Goal: Task Accomplishment & Management: Complete application form

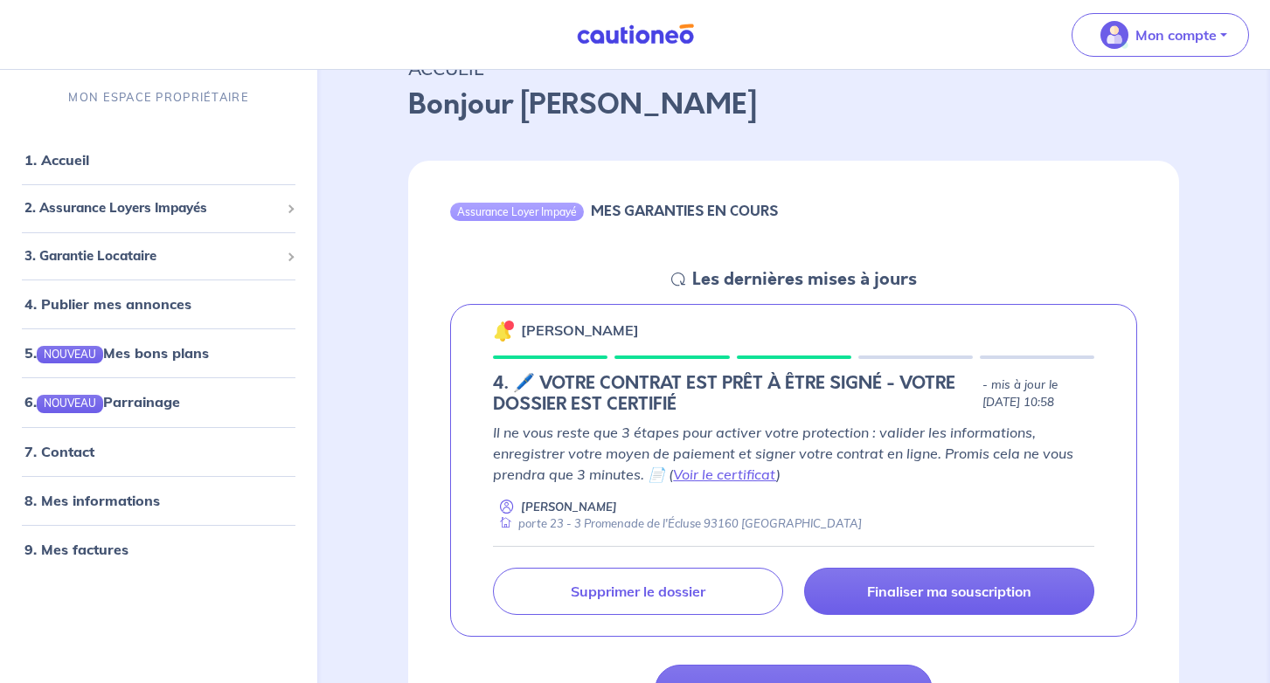
scroll to position [136, 0]
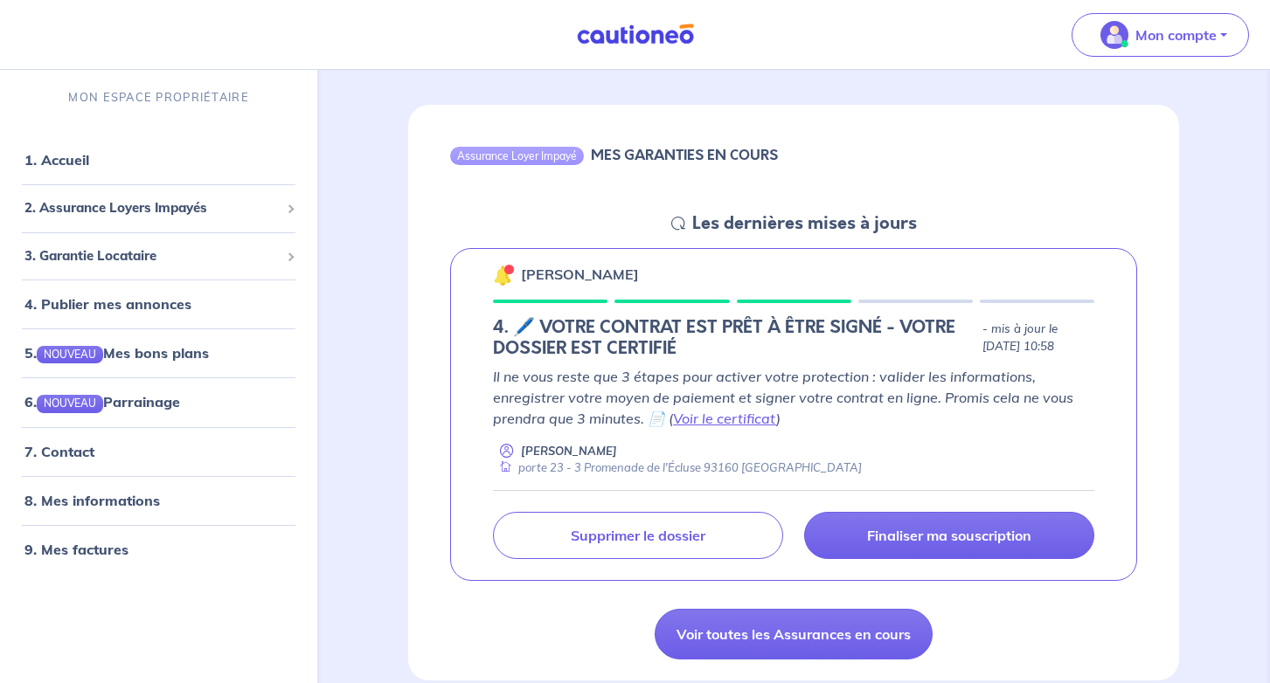
click at [730, 426] on p "Il ne vous reste que 3 étapes pour activer votre protection : valider les infor…" at bounding box center [793, 397] width 601 height 63
click at [730, 420] on link "Voir le certificat" at bounding box center [724, 418] width 103 height 17
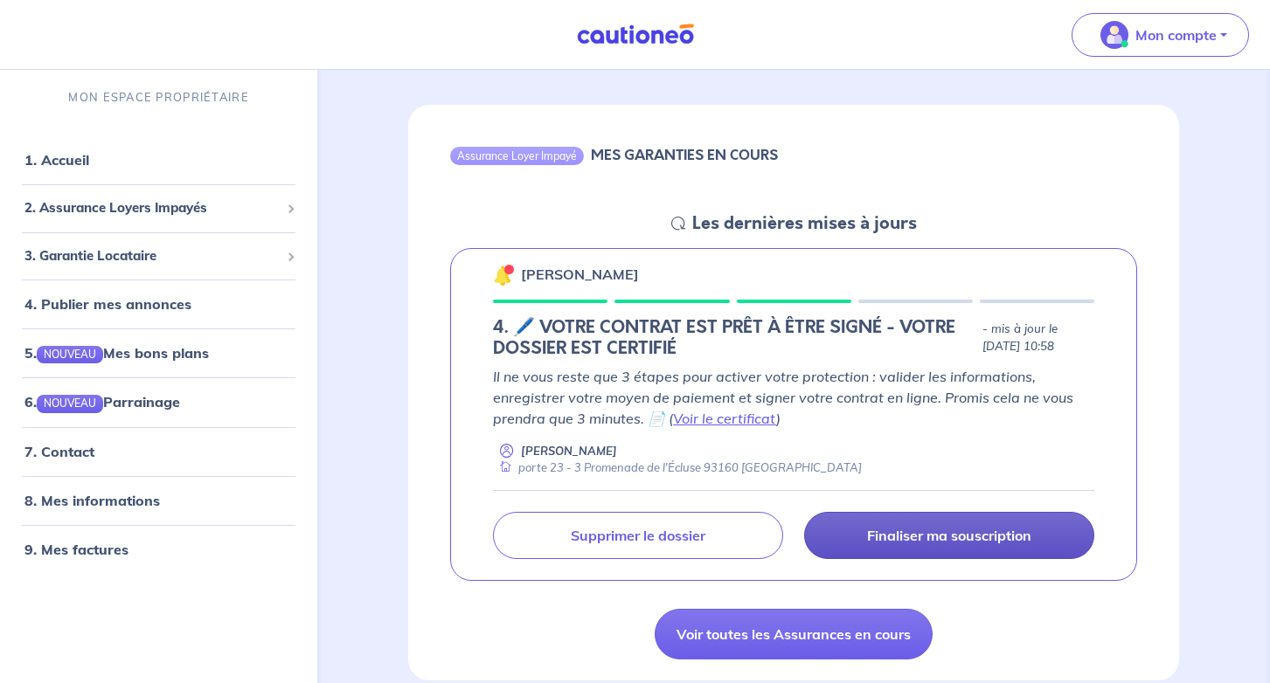
click at [887, 549] on link "Finaliser ma souscription" at bounding box center [949, 535] width 290 height 47
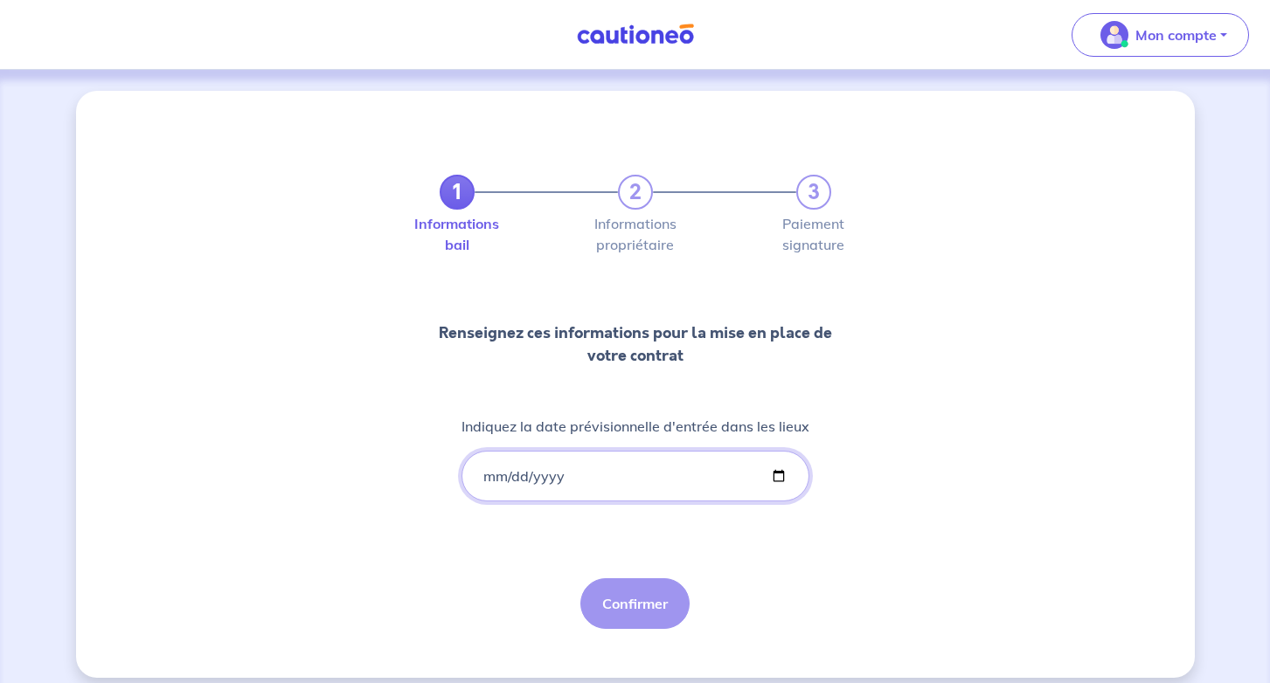
click at [489, 475] on input "Indiquez la date prévisionnelle d'entrée dans les lieux" at bounding box center [635, 476] width 348 height 51
type input "[DATE]"
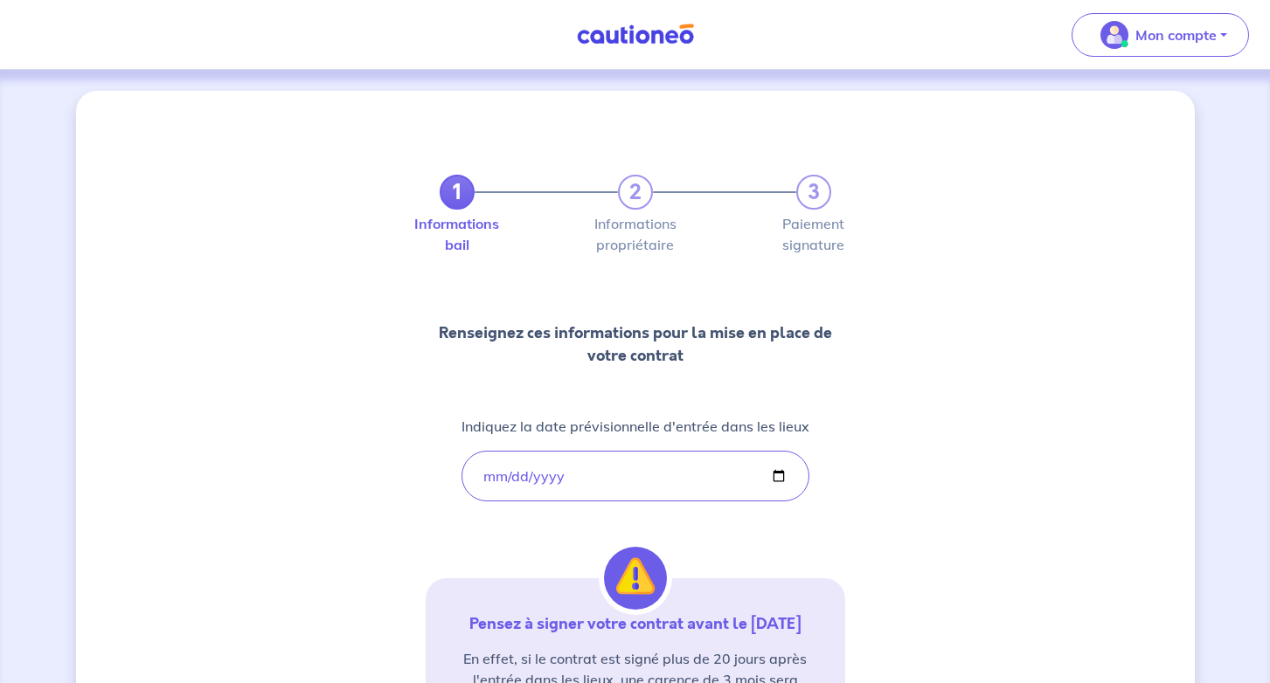
click at [843, 537] on div "1 2 3 Informations bail Informations propriétaire Paiement signature Renseignez…" at bounding box center [635, 510] width 419 height 755
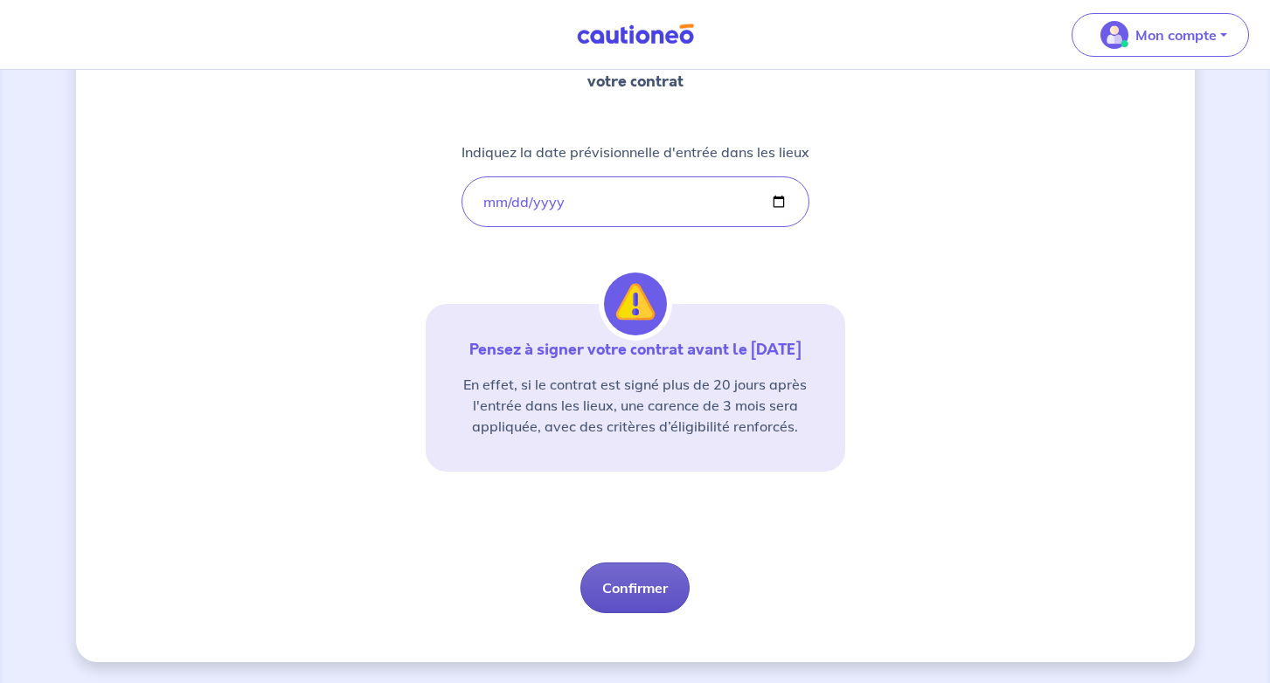
scroll to position [274, 0]
click at [637, 577] on button "Confirmer" at bounding box center [634, 588] width 109 height 51
select select "FR"
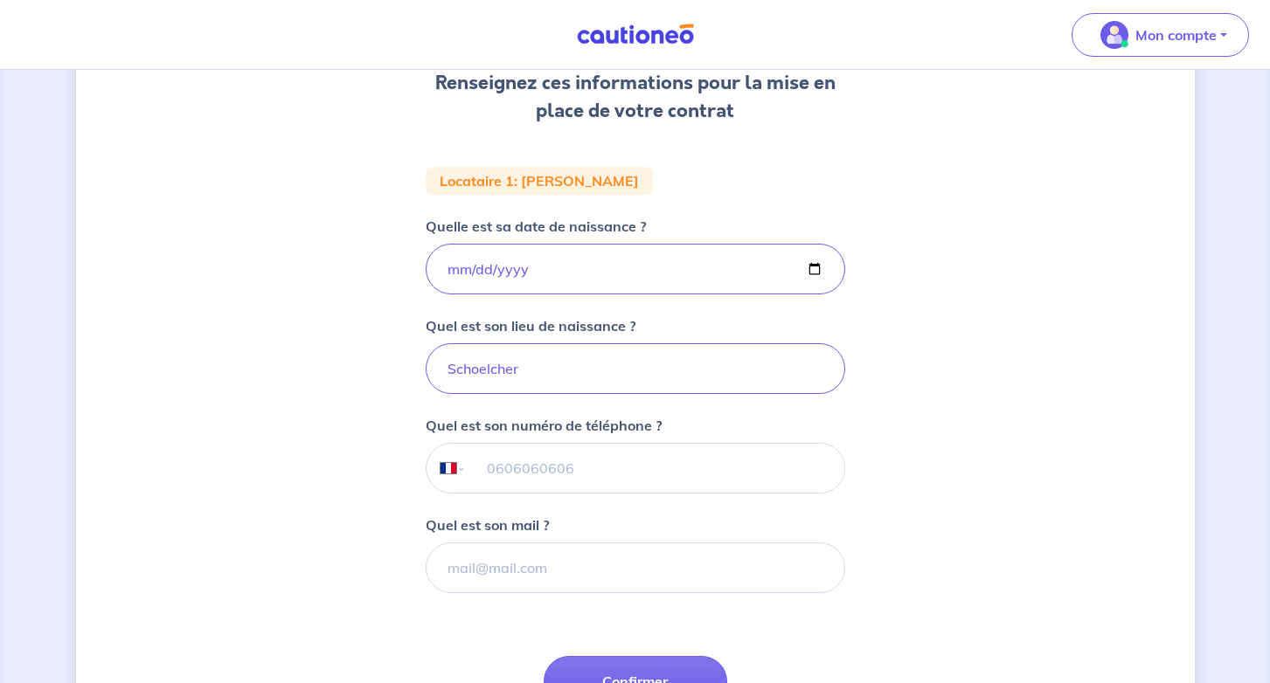
scroll to position [328, 0]
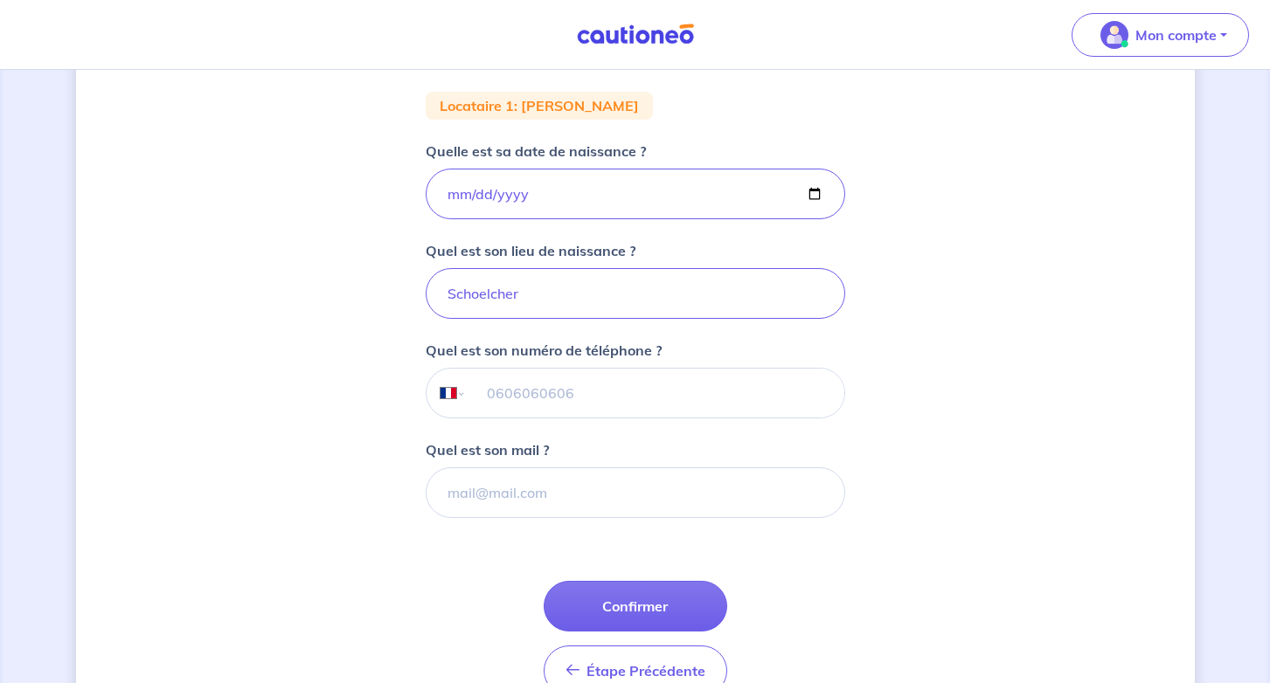
click at [537, 404] on input "tel" at bounding box center [655, 393] width 378 height 49
paste input "[EMAIL_ADDRESS][DOMAIN_NAME]"
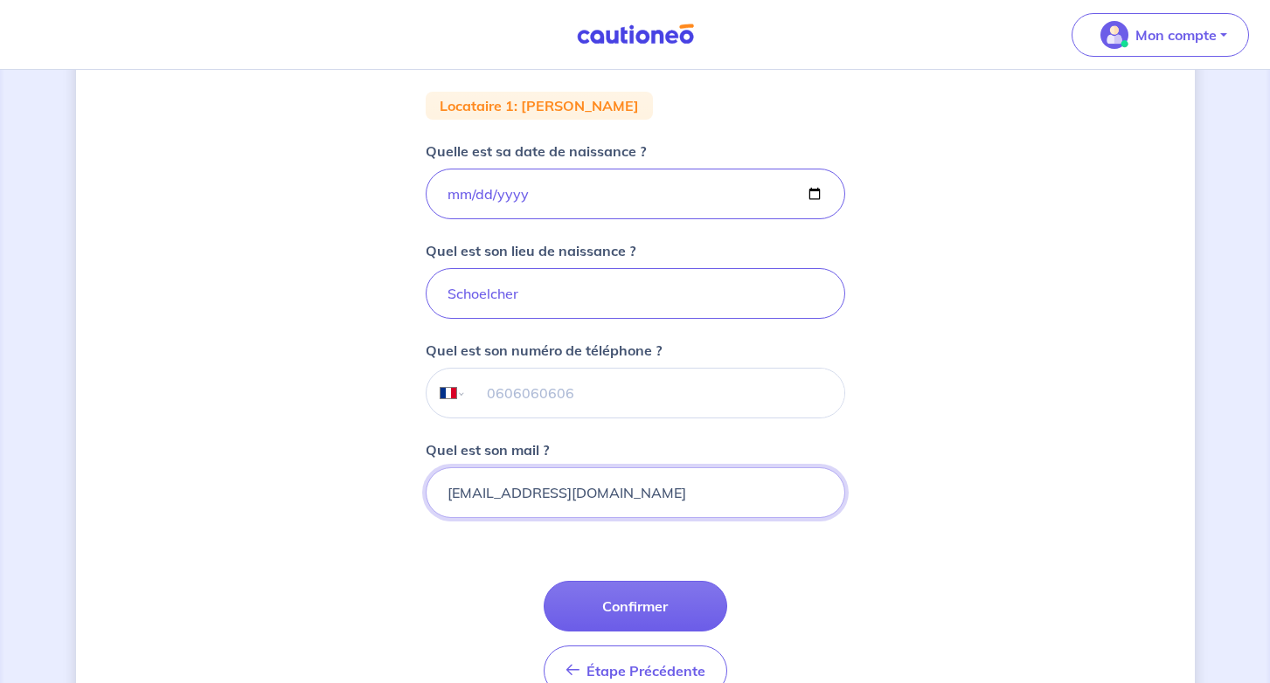
type input "[EMAIL_ADDRESS][DOMAIN_NAME]"
select select "MQ"
click at [503, 408] on input "tel" at bounding box center [655, 393] width 378 height 49
type input "[PHONE_NUMBER]"
click at [683, 546] on form "Locataire 1 : [PERSON_NAME] est sa date de naissance ? [DEMOGRAPHIC_DATA] Quel …" at bounding box center [635, 401] width 419 height 619
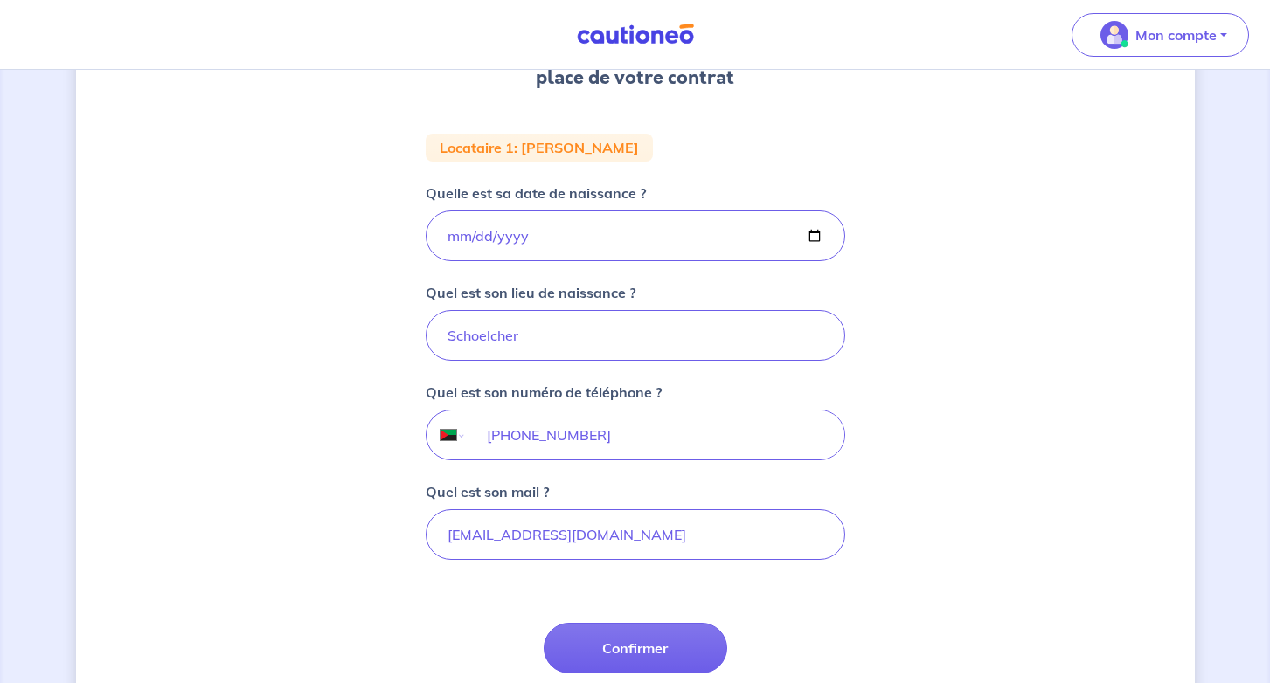
scroll to position [282, 0]
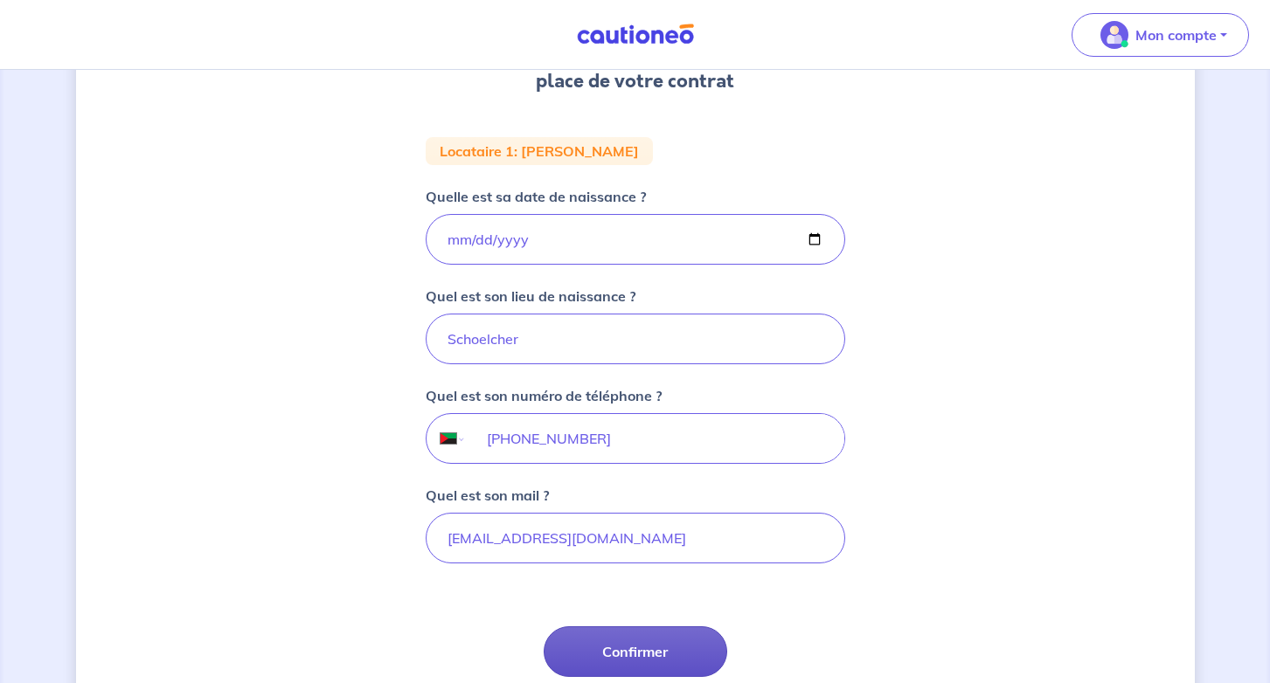
click at [673, 663] on button "Confirmer" at bounding box center [636, 652] width 184 height 51
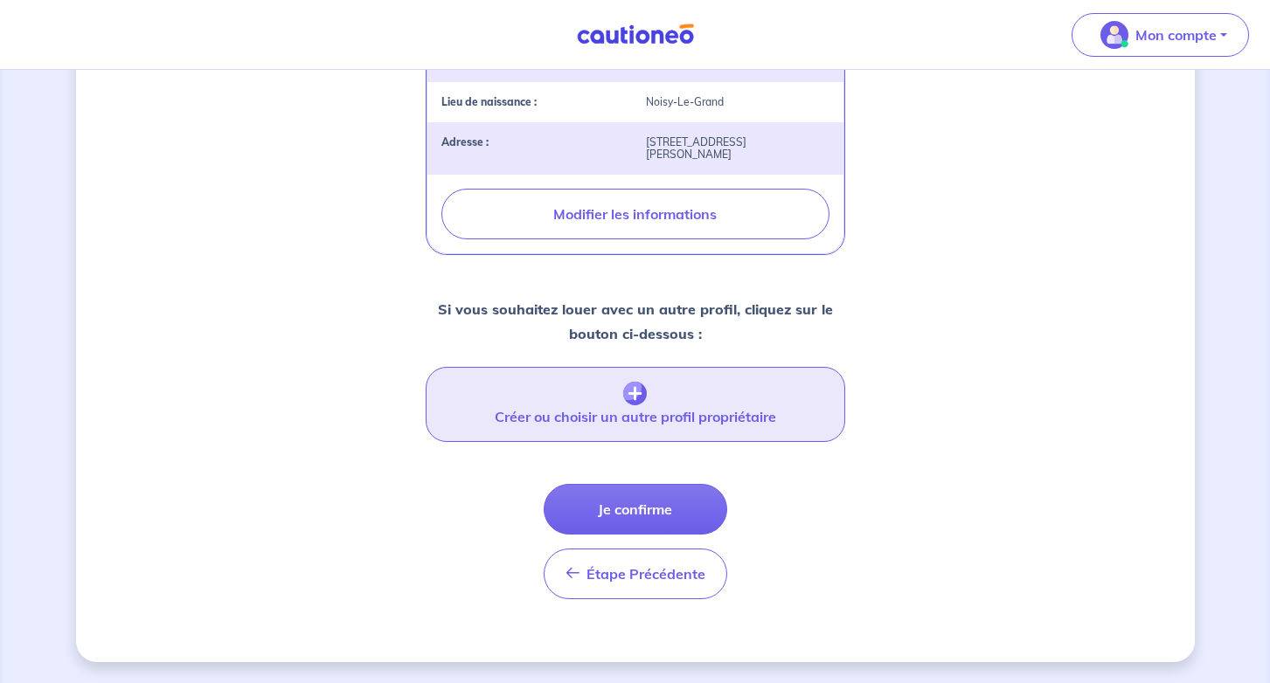
scroll to position [630, 0]
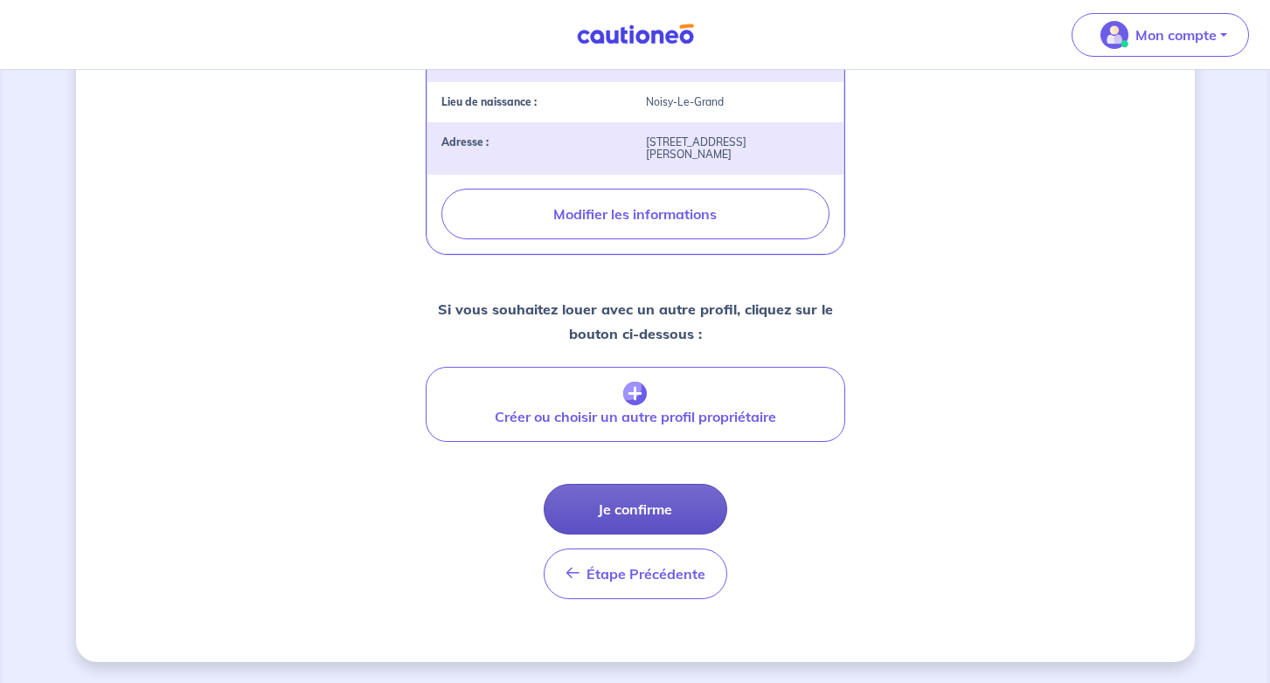
click at [687, 523] on button "Je confirme" at bounding box center [636, 509] width 184 height 51
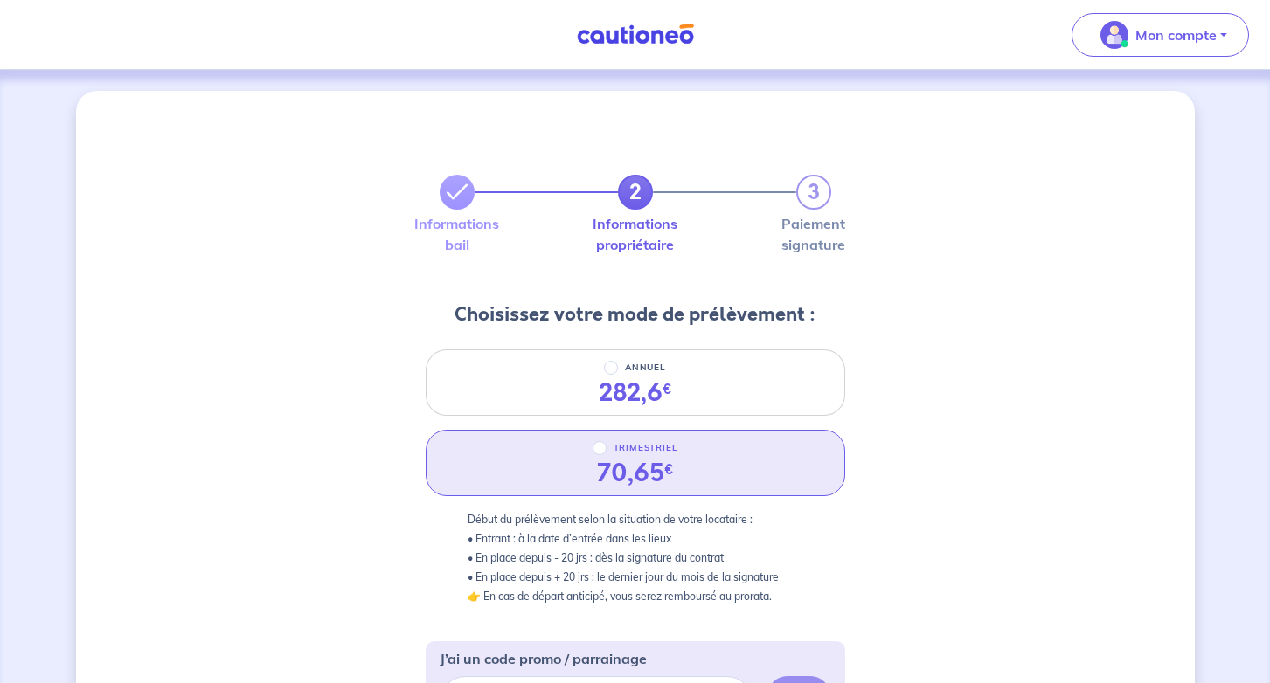
click at [622, 455] on p "TRIMESTRIEL" at bounding box center [645, 448] width 65 height 21
radio input "true"
click at [606, 455] on input "TRIMESTRIEL" at bounding box center [600, 448] width 14 height 14
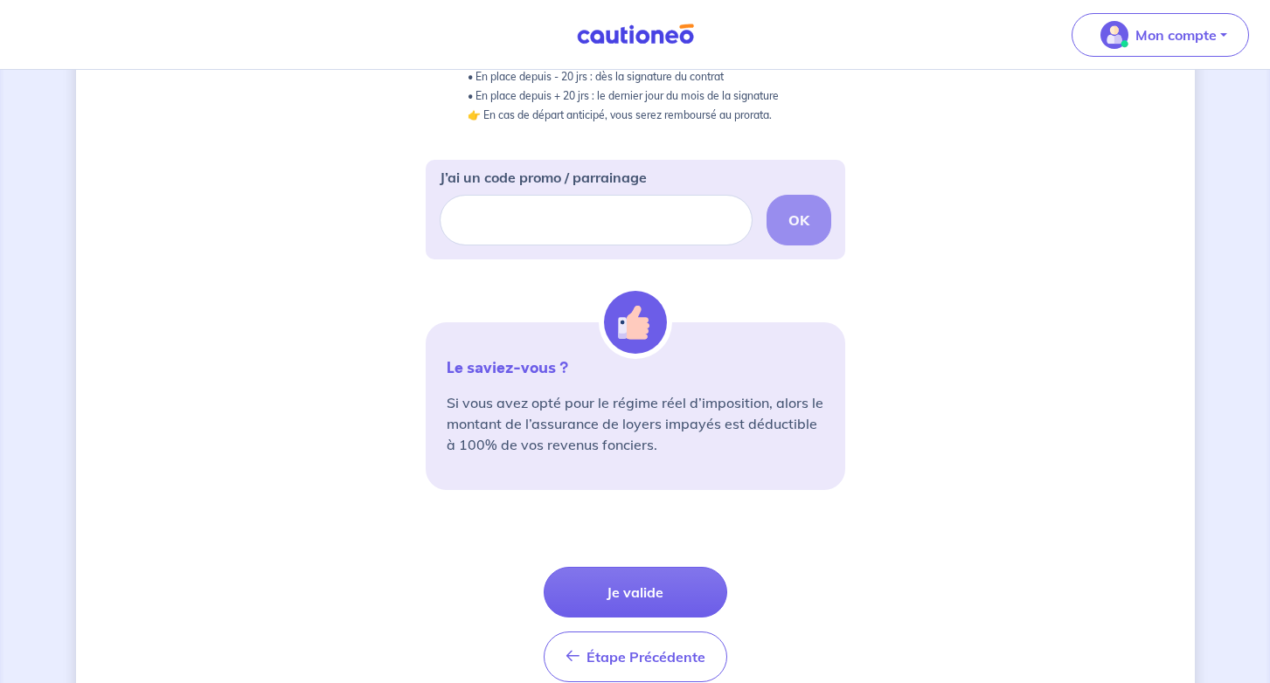
scroll to position [483, 0]
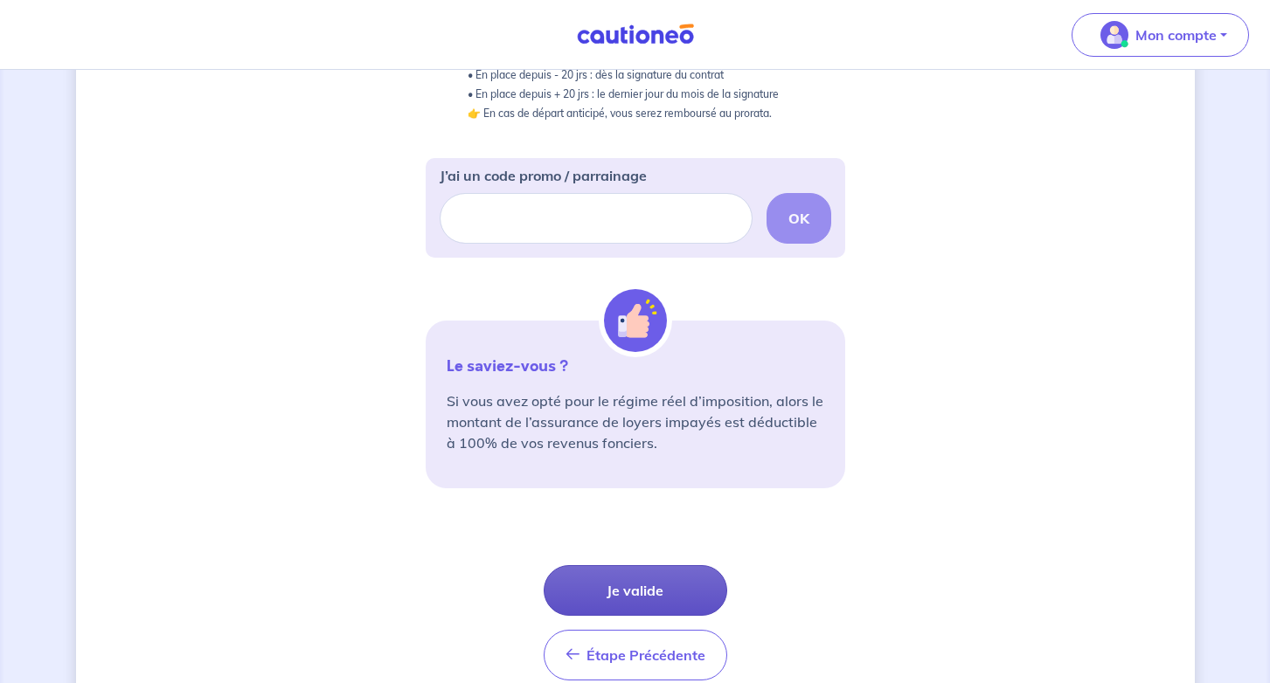
click at [652, 578] on button "Je valide" at bounding box center [636, 590] width 184 height 51
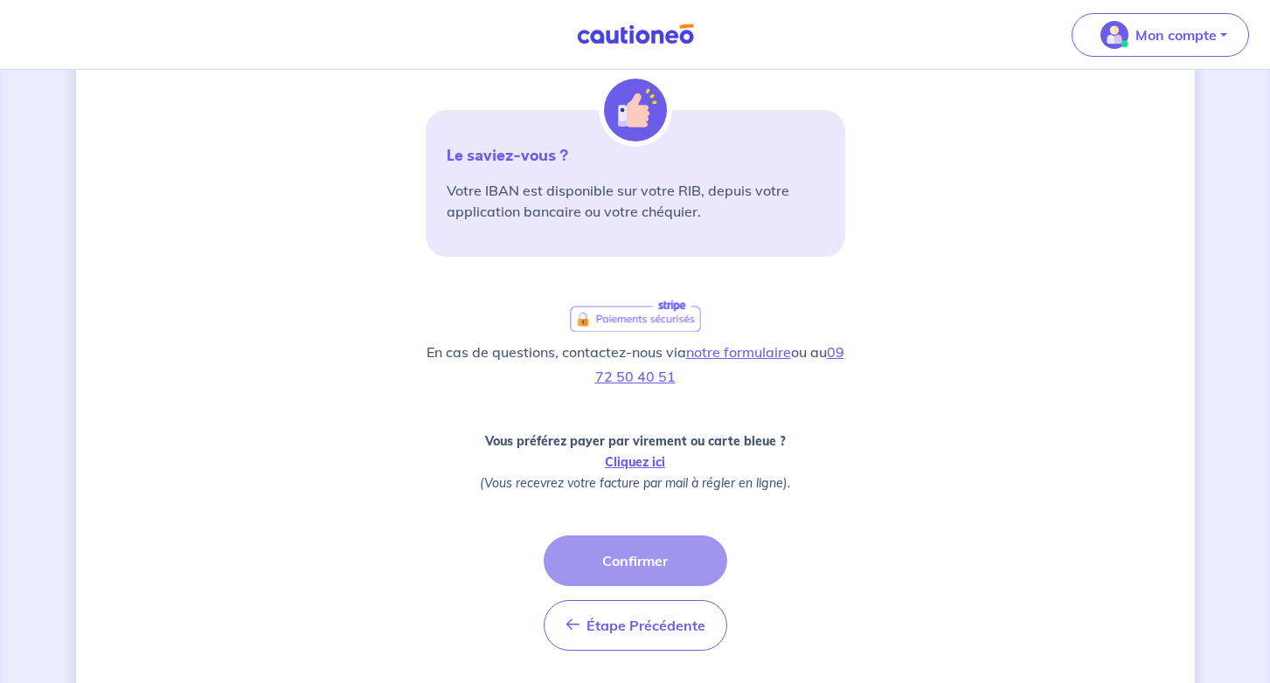
scroll to position [26, 0]
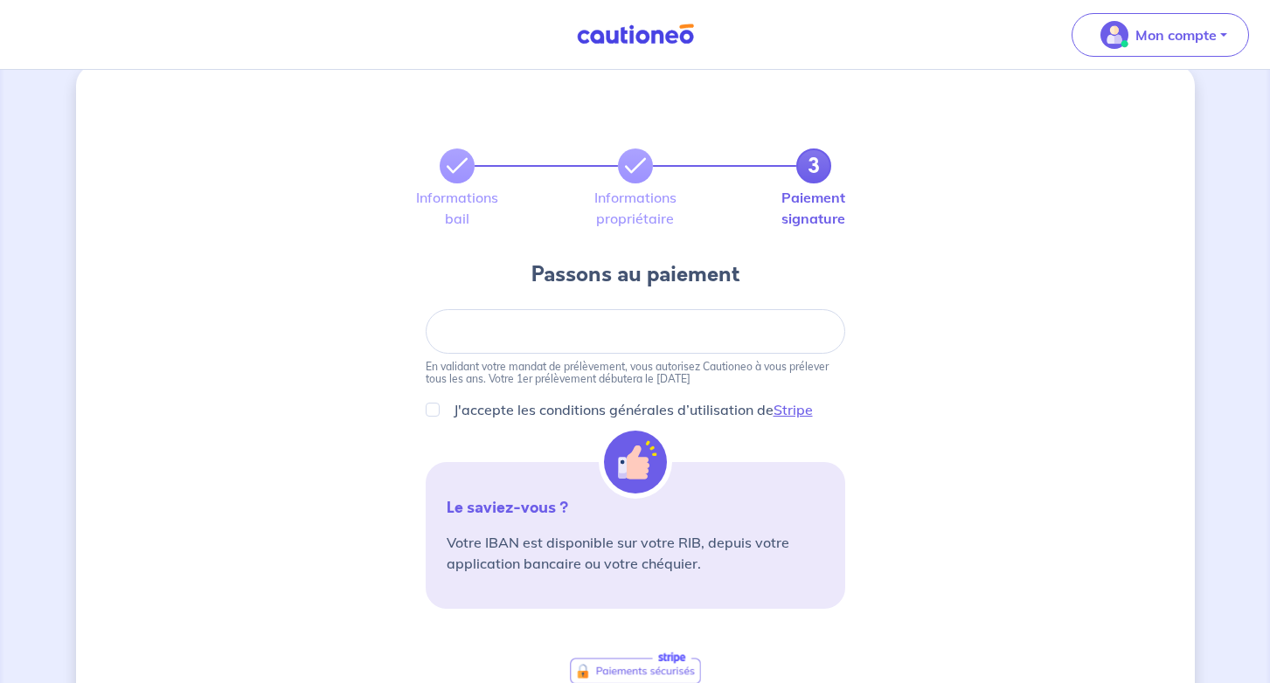
click at [537, 412] on p "J'accepte les conditions générales d’utilisation de Stripe" at bounding box center [633, 409] width 359 height 21
click at [440, 412] on input "J'accepte les conditions générales d’utilisation de Stripe" at bounding box center [433, 410] width 14 height 14
checkbox input "true"
click at [534, 342] on div at bounding box center [635, 331] width 419 height 45
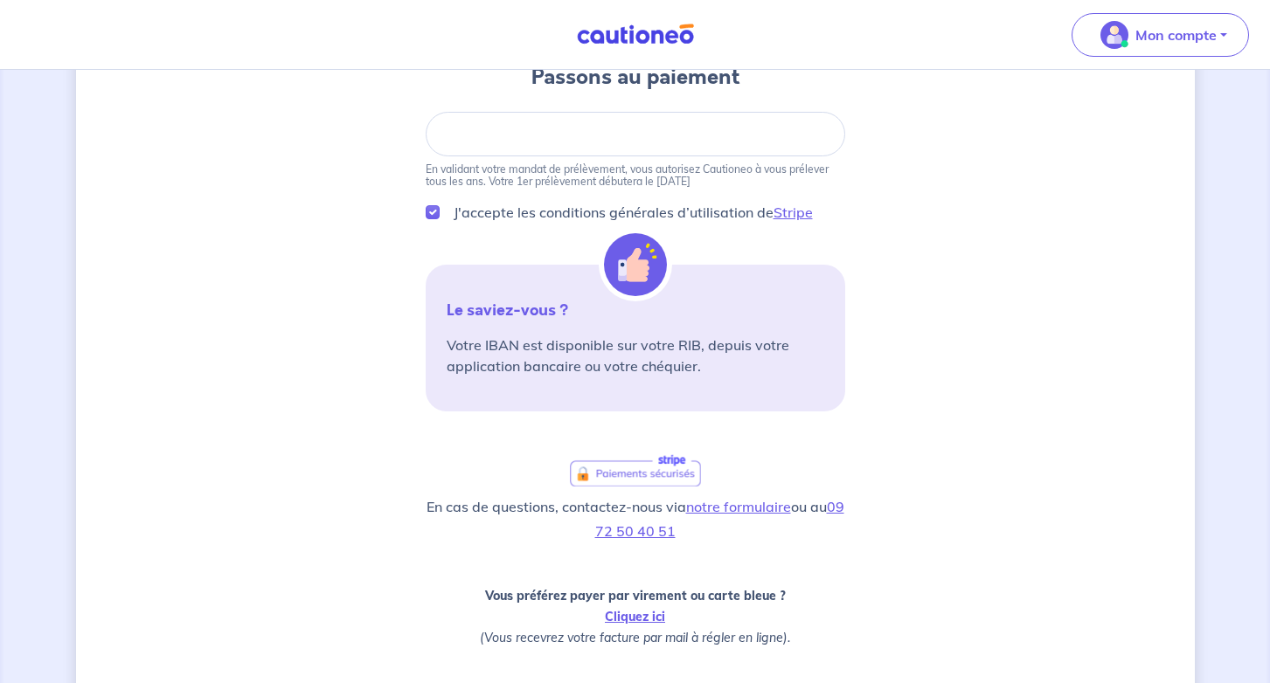
scroll to position [301, 0]
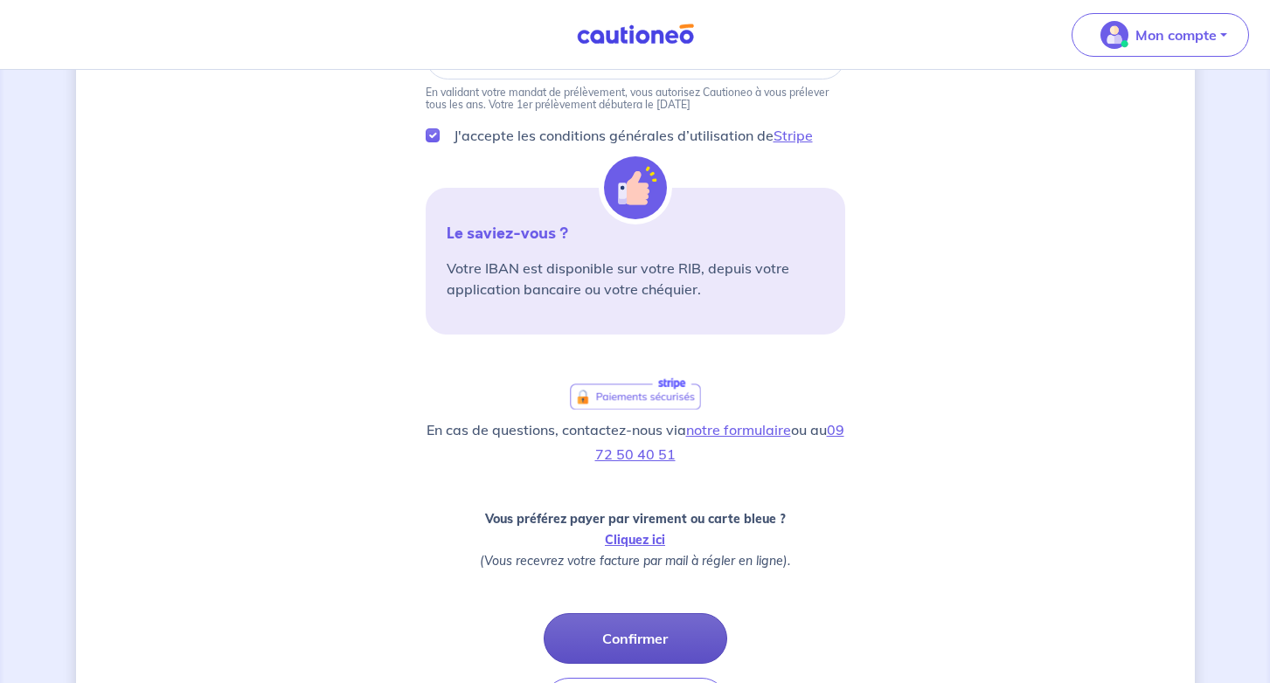
click at [635, 627] on button "Confirmer" at bounding box center [636, 638] width 184 height 51
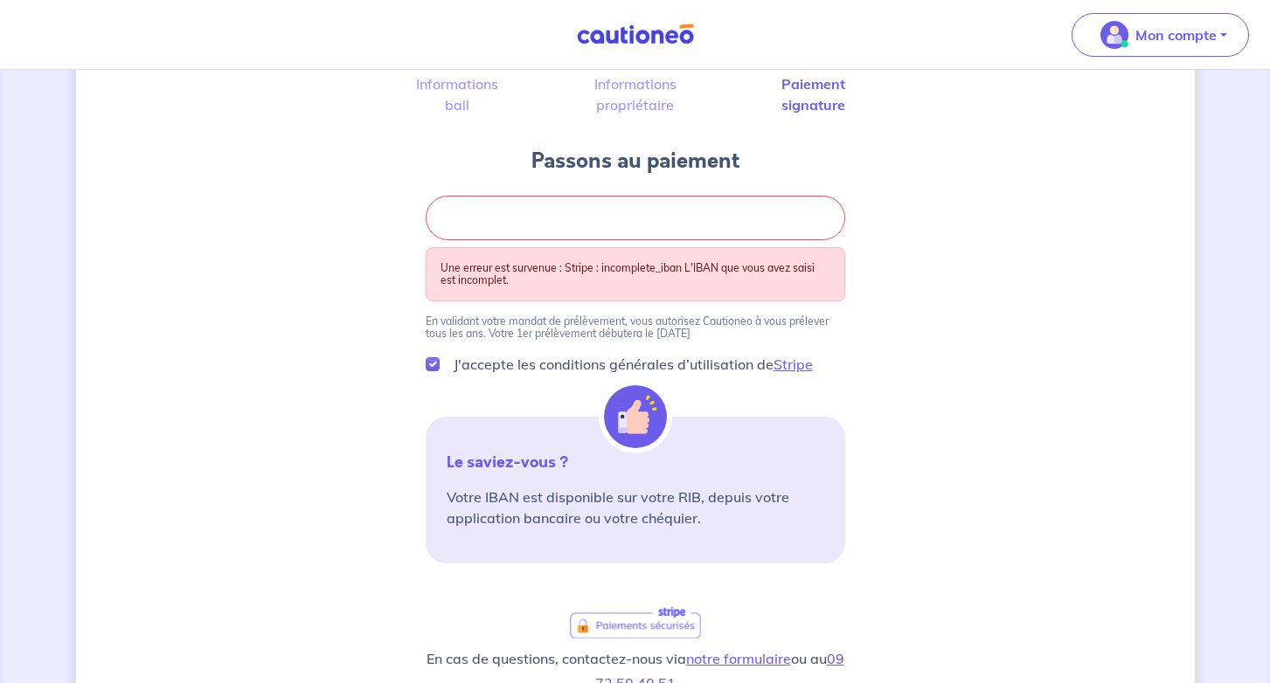
scroll to position [133, 0]
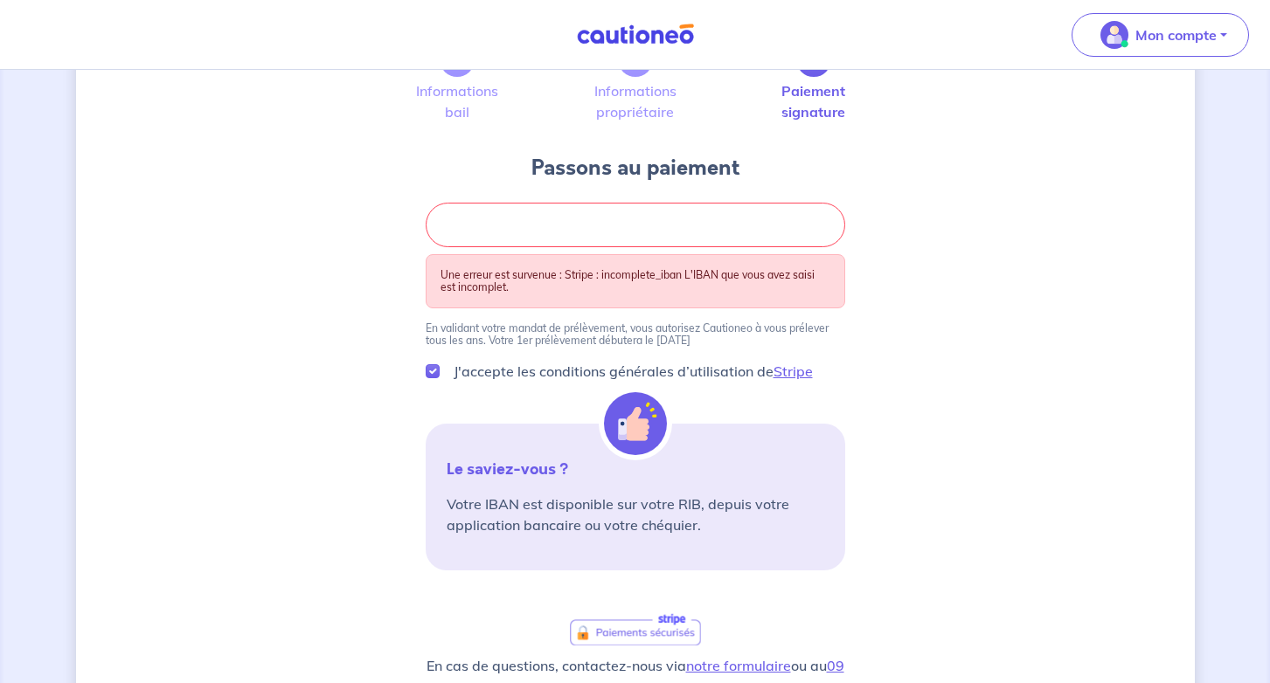
click at [585, 215] on div at bounding box center [635, 225] width 419 height 45
click at [546, 195] on div "3 Informations bail Informations propriétaire Paiement signature Passons au pai…" at bounding box center [635, 489] width 419 height 979
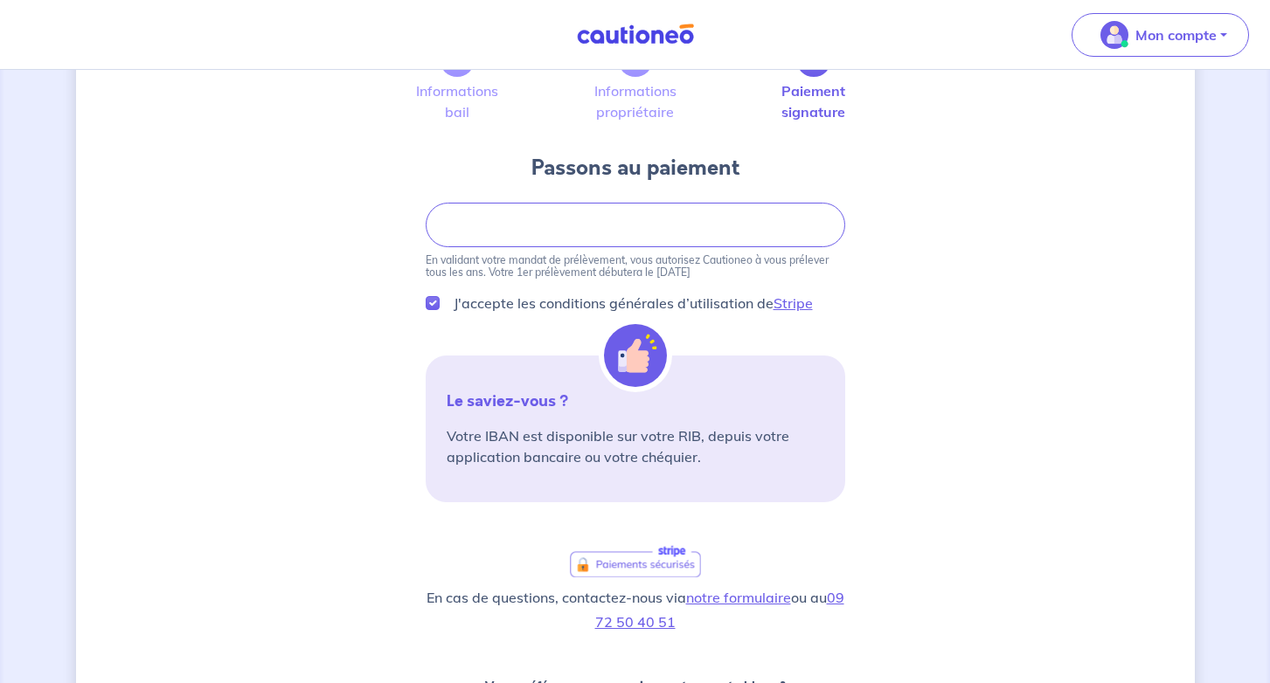
click at [865, 241] on div "3 Informations bail Informations propriétaire Paiement signature Passons au pai…" at bounding box center [635, 458] width 1119 height 1001
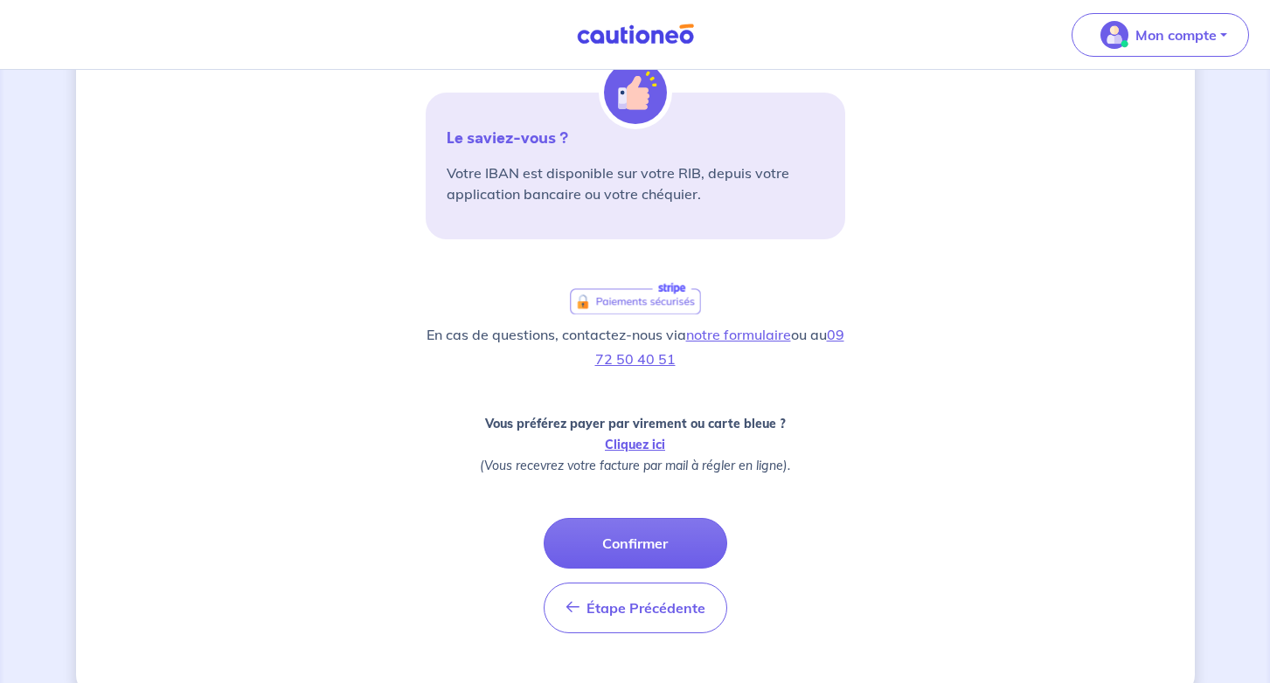
scroll to position [392, 0]
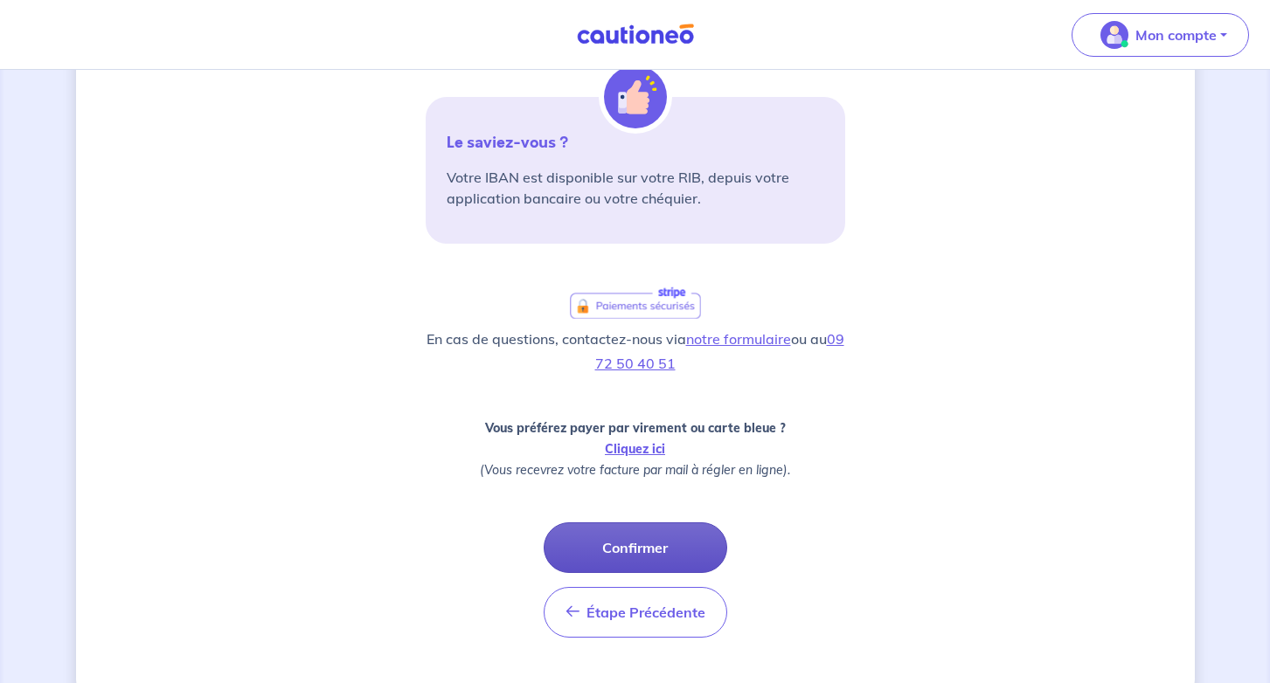
click at [628, 561] on button "Confirmer" at bounding box center [636, 548] width 184 height 51
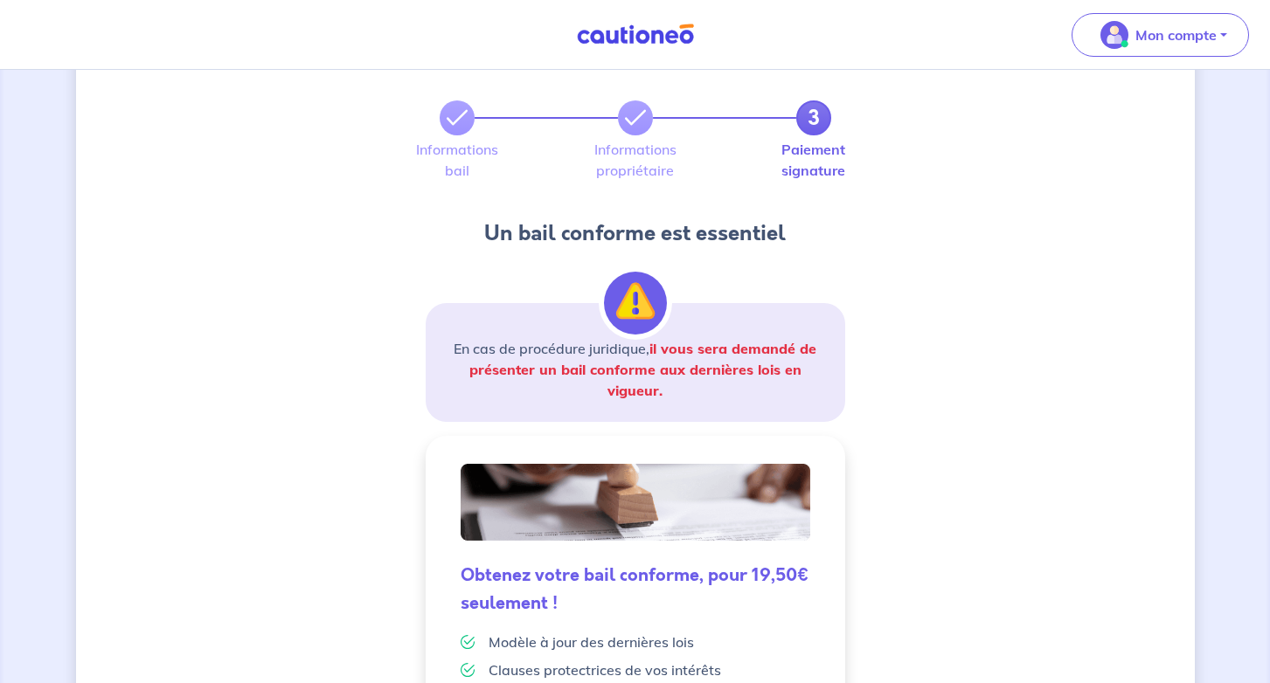
scroll to position [74, 0]
click at [634, 131] on link at bounding box center [635, 117] width 35 height 35
click at [636, 111] on icon at bounding box center [635, 117] width 21 height 21
click at [812, 121] on link "3" at bounding box center [813, 117] width 35 height 35
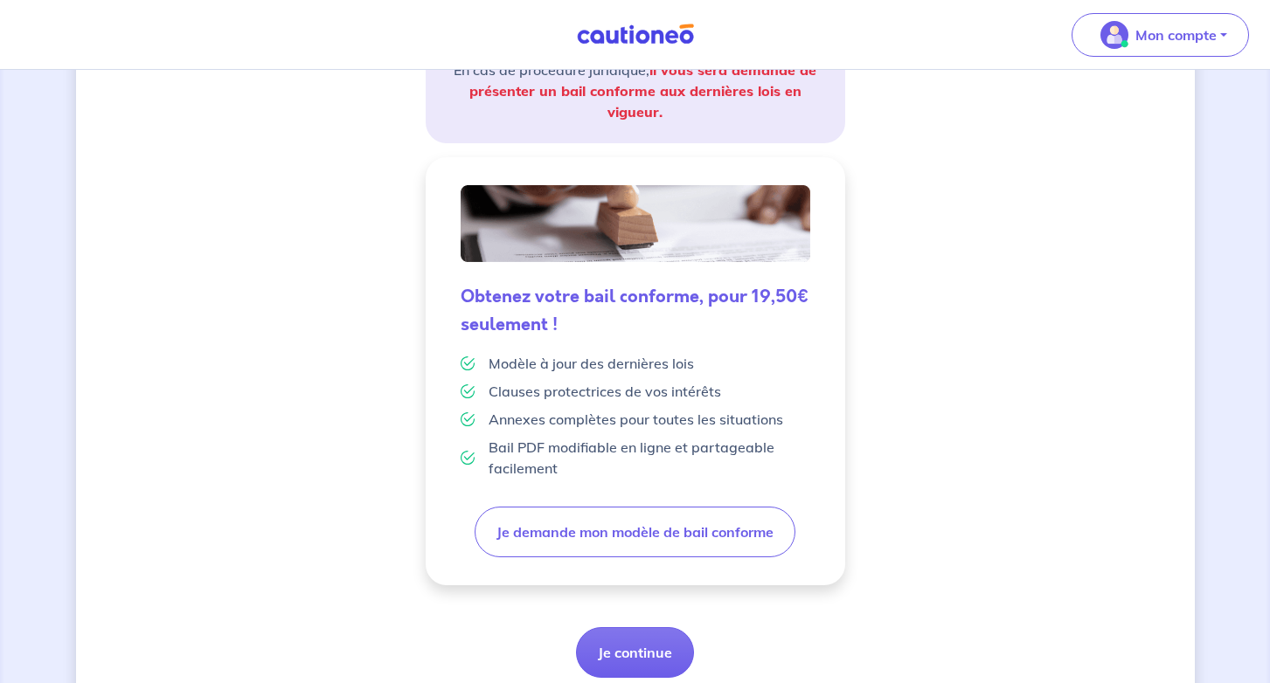
scroll to position [364, 0]
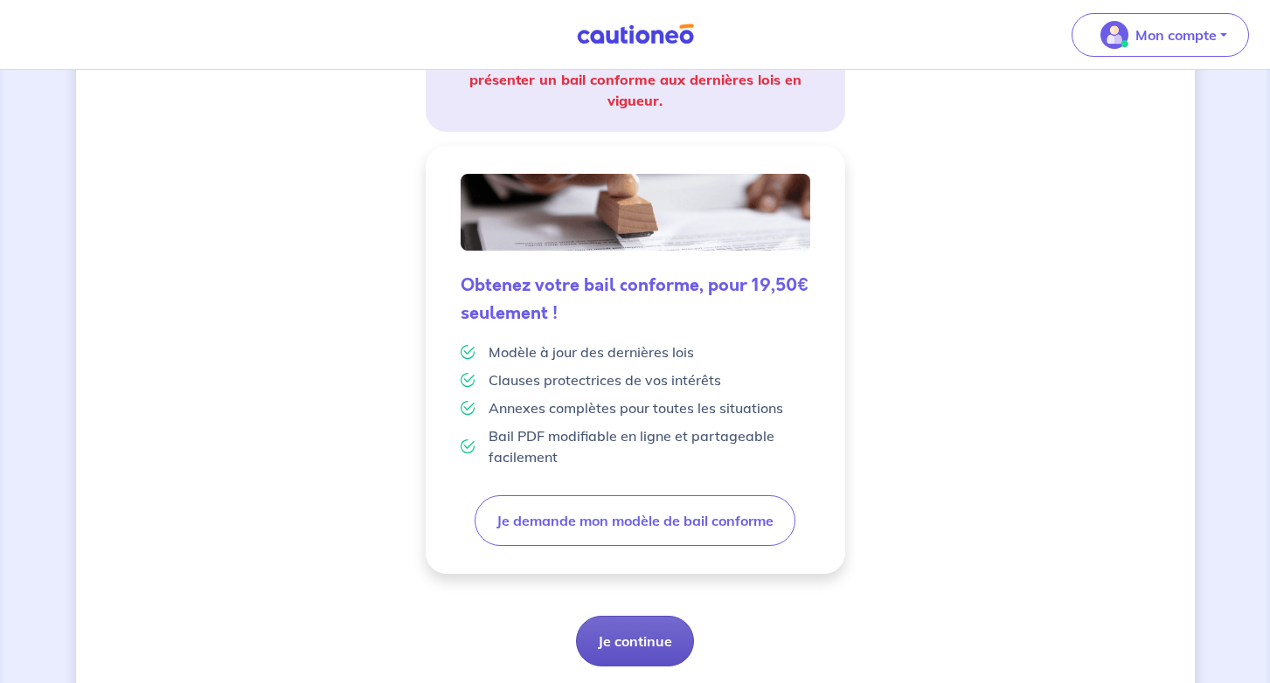
click at [667, 644] on button "Je continue" at bounding box center [635, 641] width 118 height 51
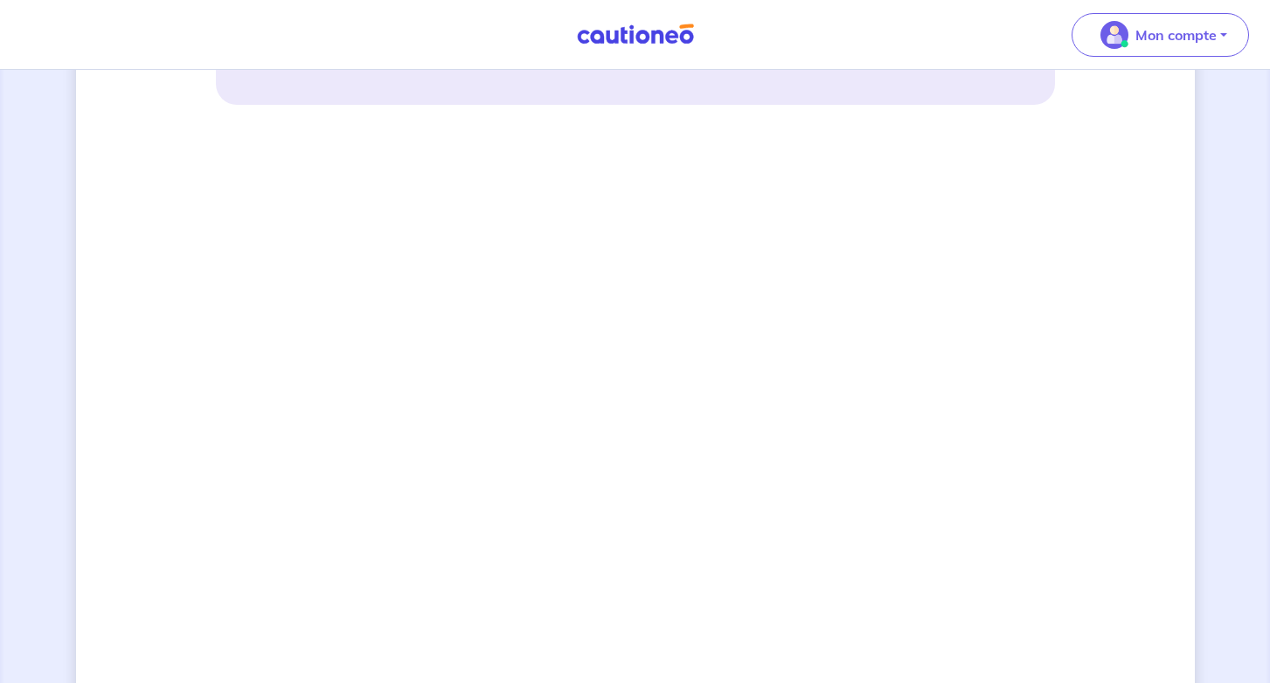
scroll to position [1112, 0]
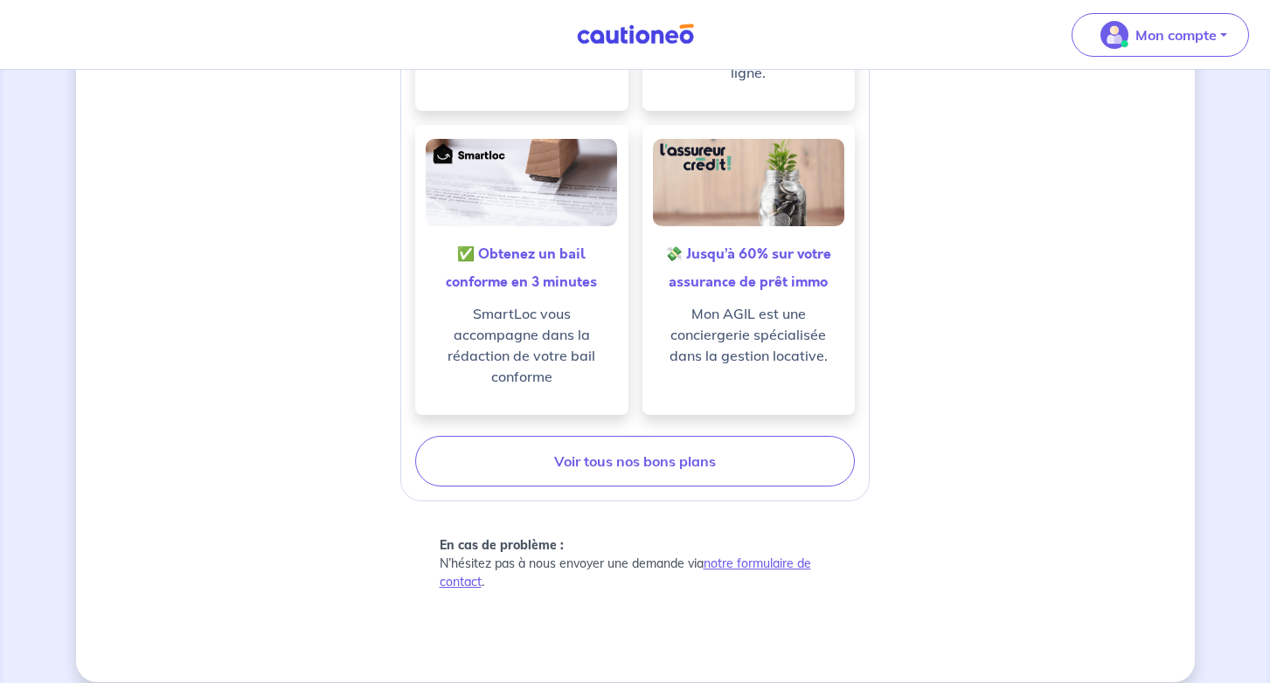
scroll to position [868, 0]
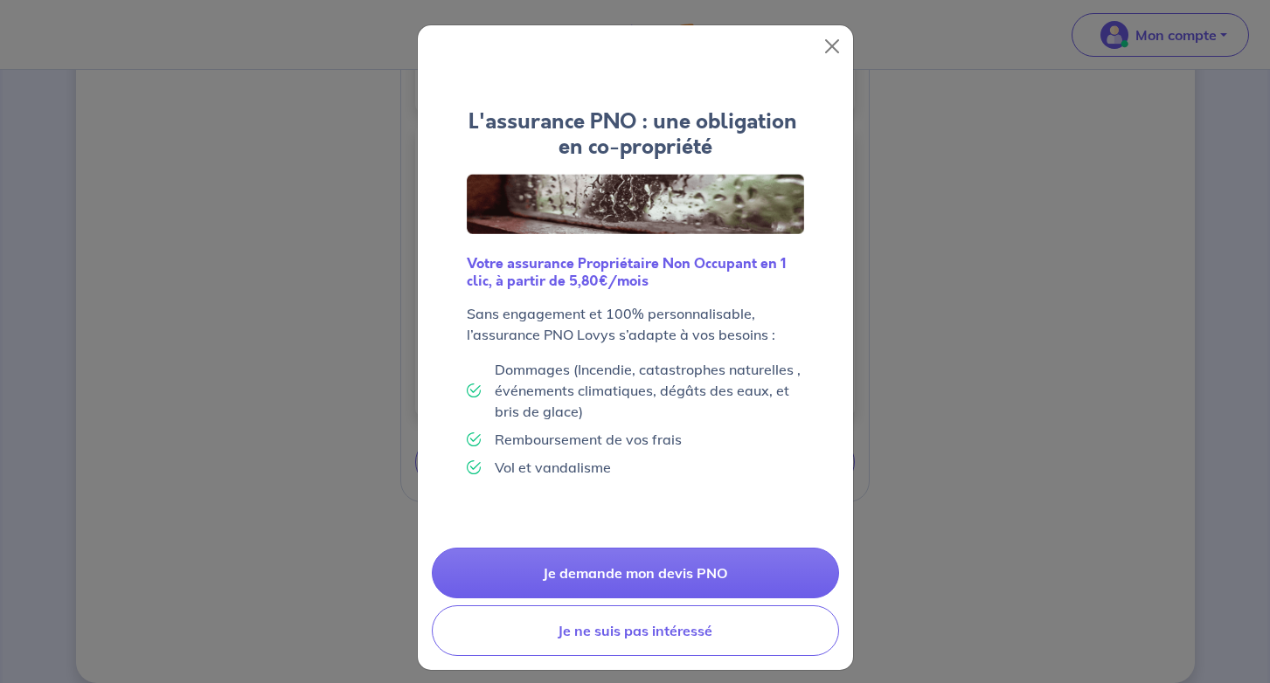
click at [810, 63] on div at bounding box center [635, 46] width 435 height 42
click at [833, 46] on button "Close" at bounding box center [832, 46] width 28 height 28
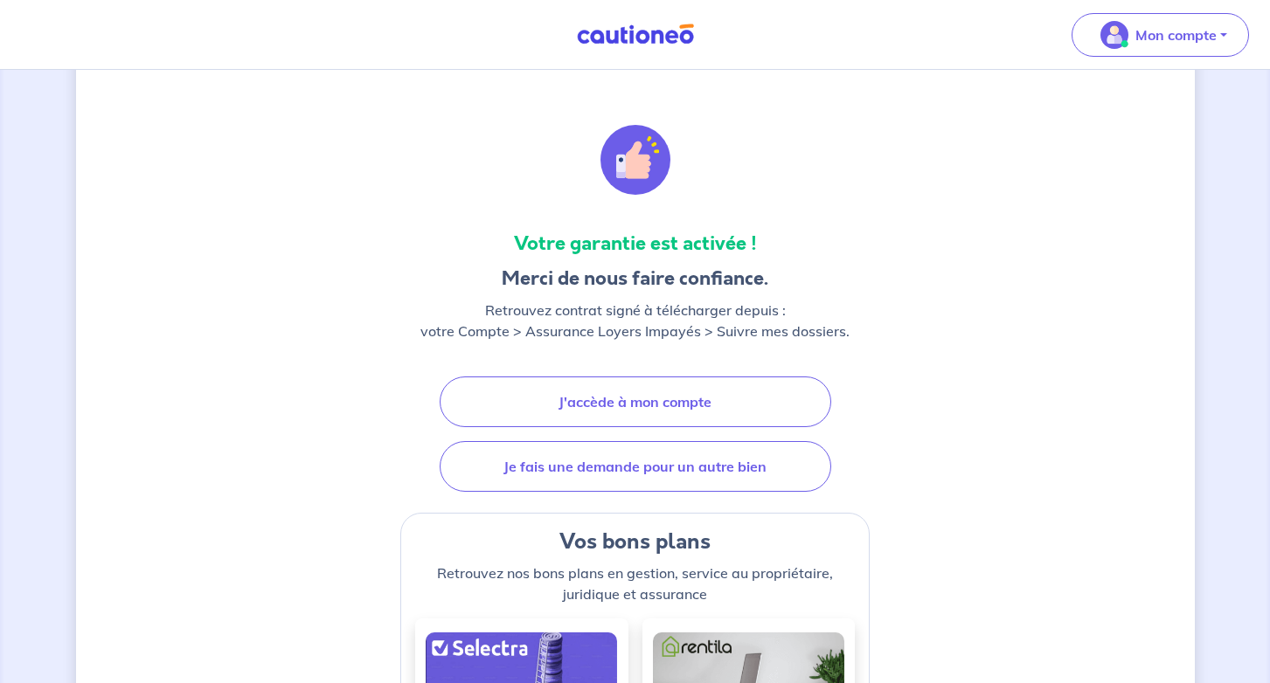
scroll to position [184, 0]
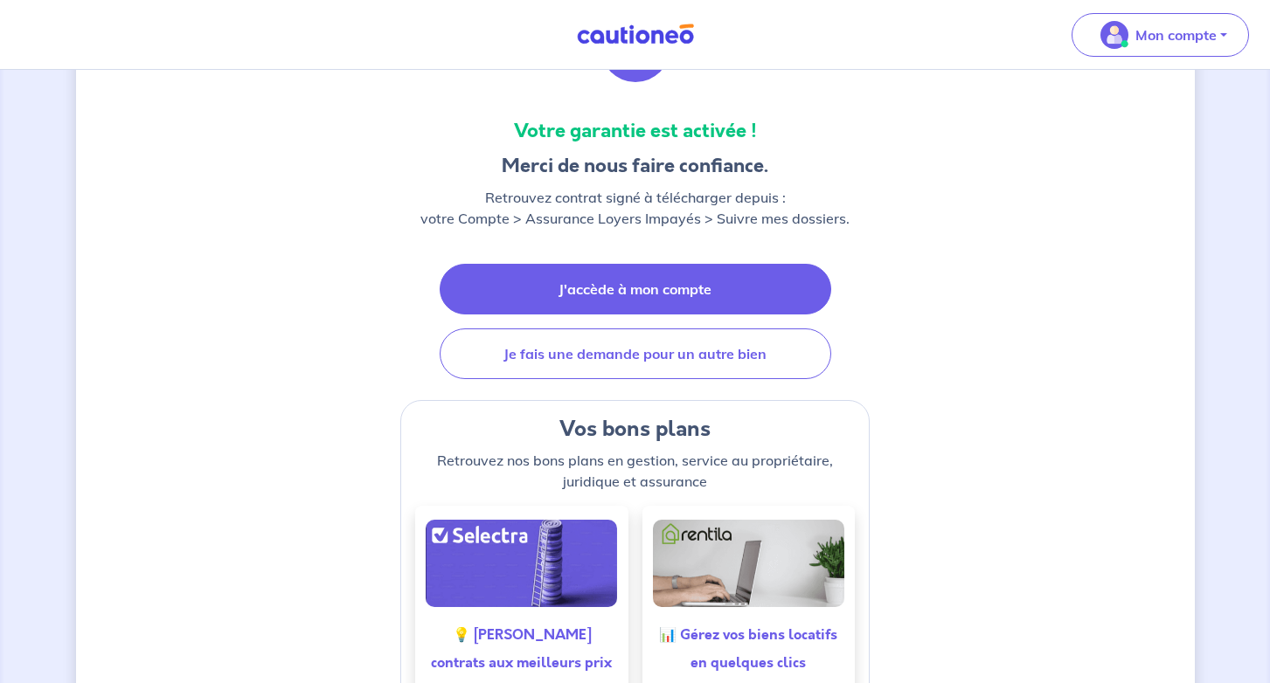
click at [637, 274] on link "J'accède à mon compte" at bounding box center [636, 289] width 392 height 51
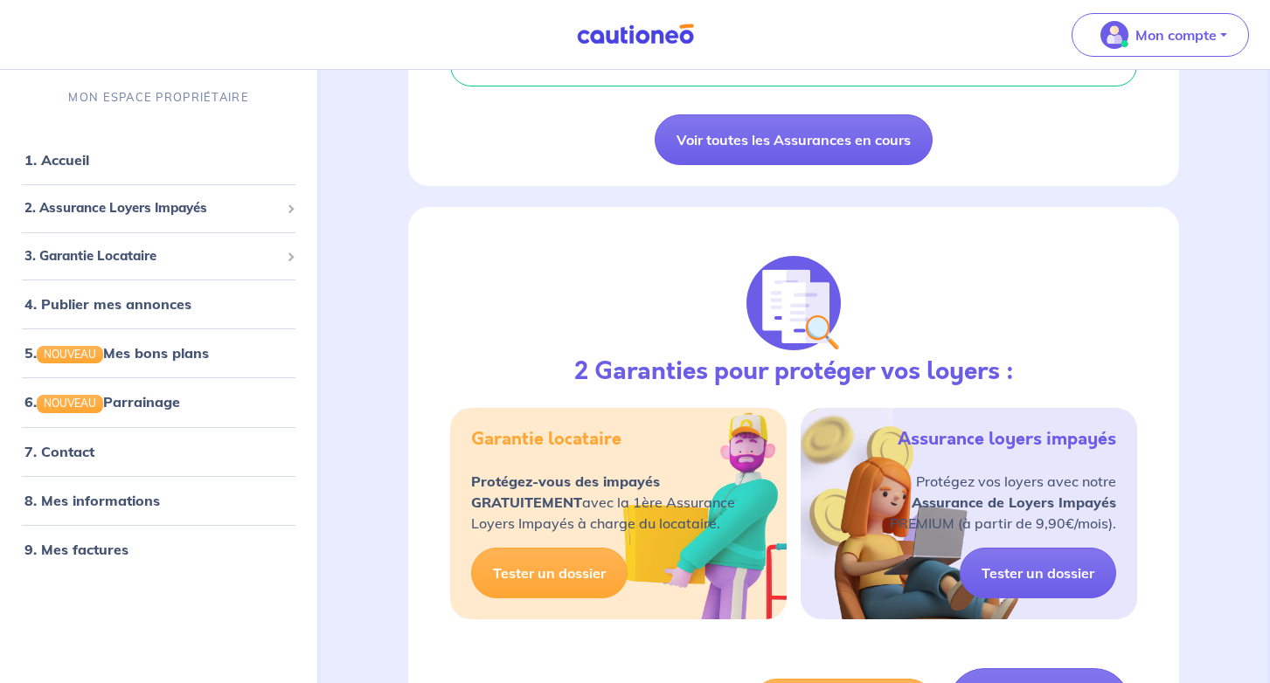
scroll to position [143, 0]
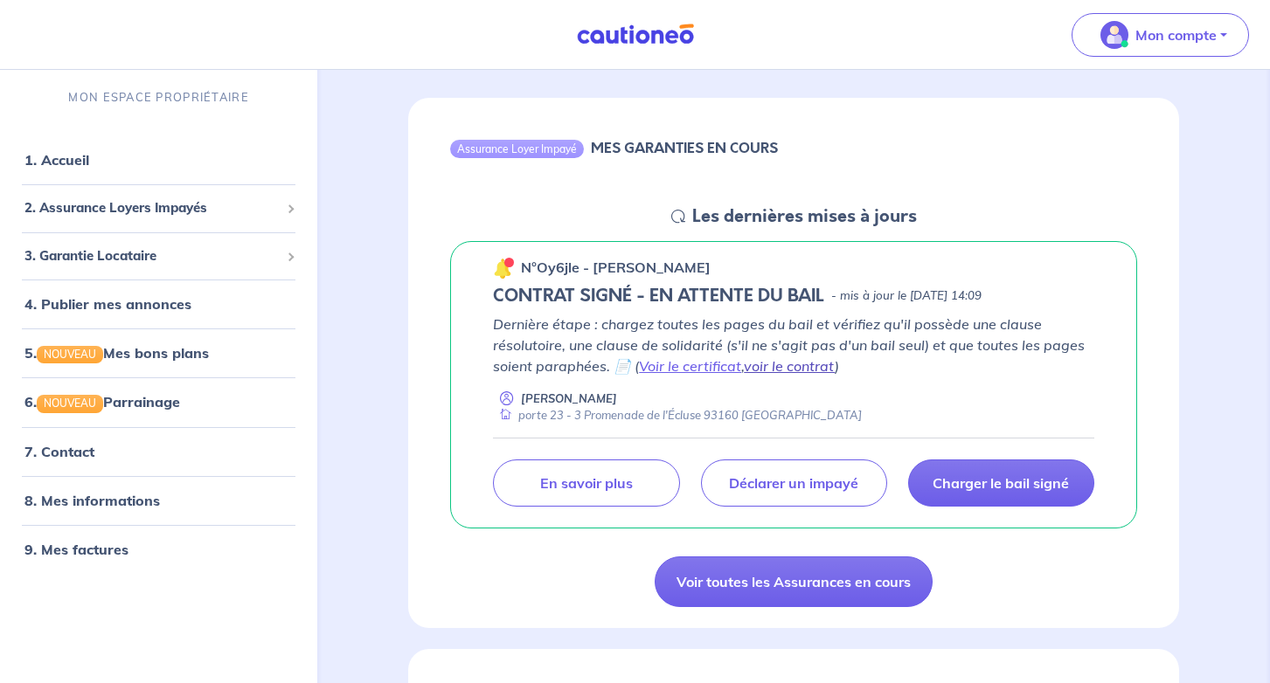
click at [773, 361] on link "voir le contrat" at bounding box center [789, 365] width 91 height 17
click at [620, 483] on p "En savoir plus" at bounding box center [586, 483] width 93 height 17
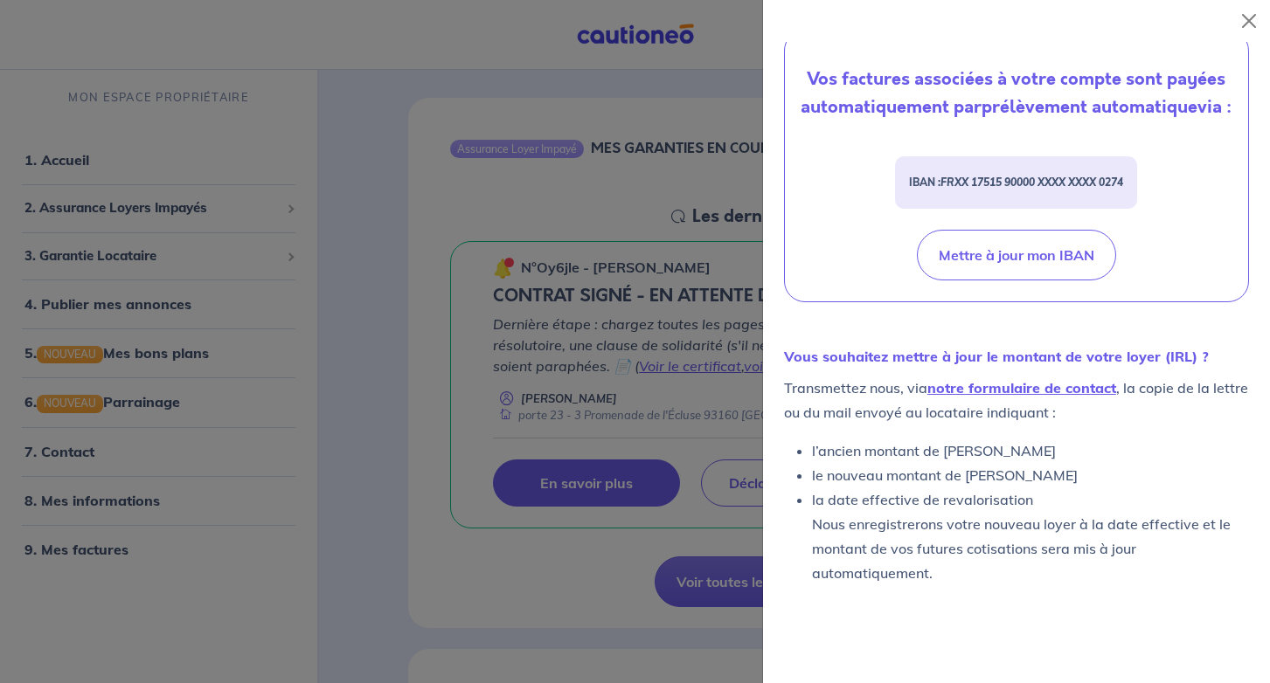
scroll to position [740, 0]
